Goal: Task Accomplishment & Management: Manage account settings

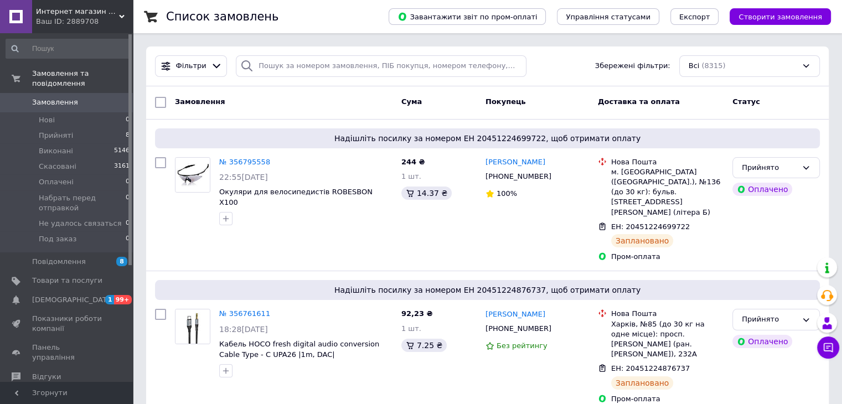
click at [111, 97] on span "0" at bounding box center [117, 102] width 30 height 10
click at [84, 295] on span "[DEMOGRAPHIC_DATA]" at bounding box center [67, 300] width 70 height 10
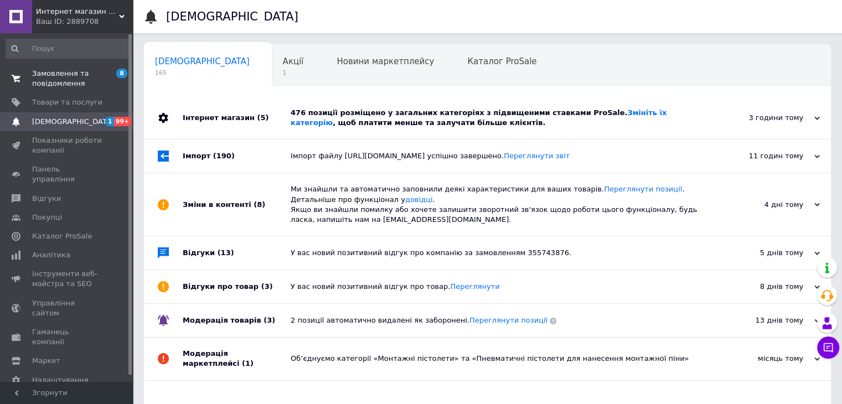
click at [74, 79] on span "Замовлення та повідомлення" at bounding box center [67, 79] width 70 height 20
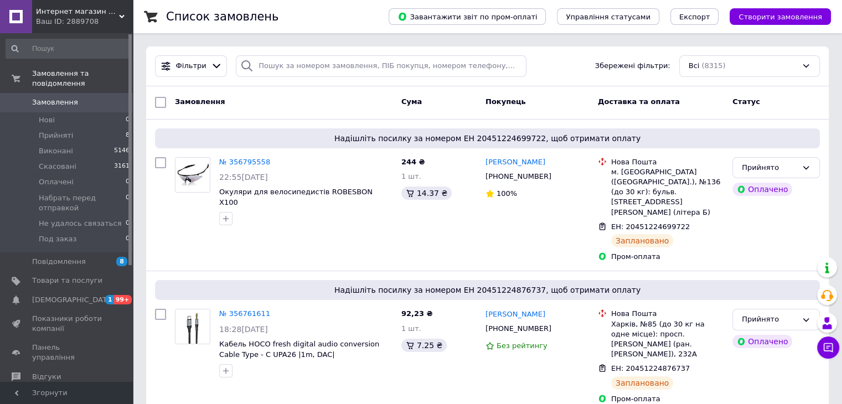
click at [93, 98] on link "Замовлення 0" at bounding box center [68, 102] width 136 height 19
